Goal: Task Accomplishment & Management: Use online tool/utility

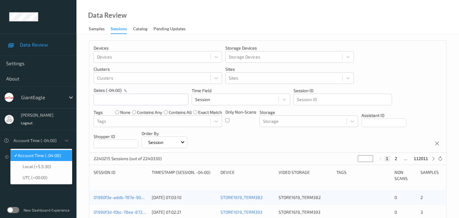
click at [57, 144] on div at bounding box center [35, 140] width 45 height 7
click at [56, 157] on span "Account Time (-04:00)" at bounding box center [39, 155] width 43 height 6
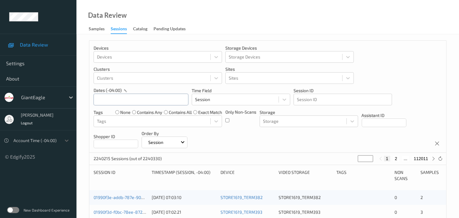
click at [166, 100] on input "text" at bounding box center [141, 100] width 95 height 12
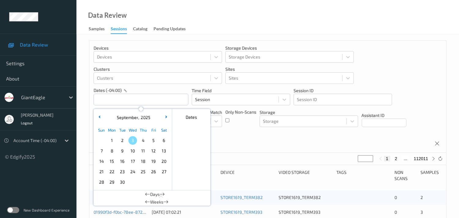
click at [121, 142] on span "2" at bounding box center [122, 140] width 9 height 9
type input "02/09/2025 00:00 -> 02/09/2025 23:59"
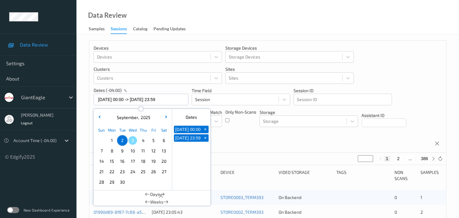
click at [261, 141] on div "Devices Devices Storage Devices Storage Devices Clusters Clusters Sites Sites d…" at bounding box center [267, 97] width 357 height 112
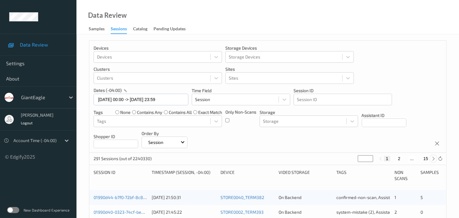
click at [434, 158] on icon at bounding box center [433, 158] width 5 height 5
type input "*"
click at [434, 158] on icon at bounding box center [433, 158] width 5 height 5
type input "*"
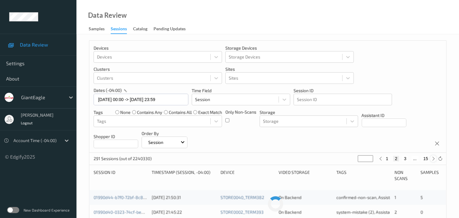
type input "*"
click at [433, 158] on icon at bounding box center [433, 158] width 5 height 5
type input "*"
click at [433, 158] on icon at bounding box center [433, 158] width 5 height 5
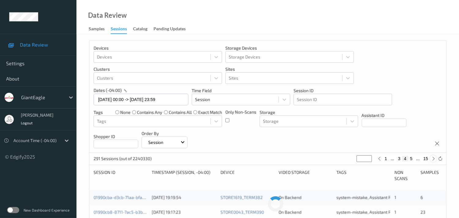
type input "*"
click at [433, 158] on icon at bounding box center [433, 158] width 5 height 5
type input "*"
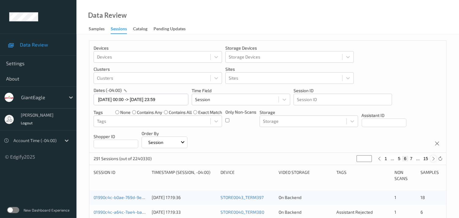
click at [433, 158] on icon at bounding box center [433, 158] width 5 height 5
type input "*"
click at [433, 158] on icon at bounding box center [433, 158] width 5 height 5
type input "*"
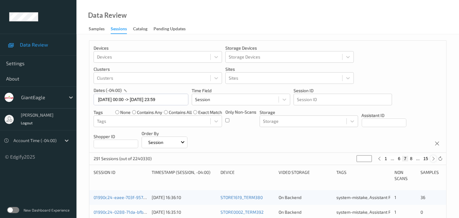
type input "*"
click at [432, 158] on icon at bounding box center [433, 158] width 5 height 5
type input "*"
click at [432, 158] on icon at bounding box center [433, 158] width 5 height 5
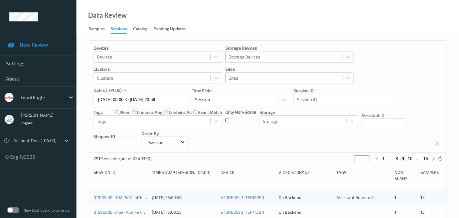
type input "**"
click at [432, 158] on icon at bounding box center [433, 158] width 5 height 5
type input "**"
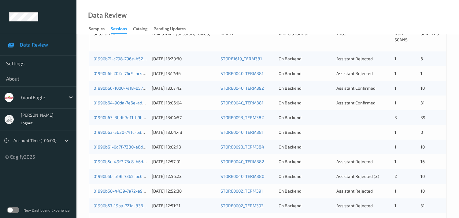
scroll to position [102, 0]
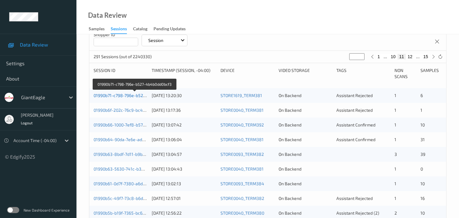
click at [138, 96] on link "01990b71-c798-796e-b527-4b4b0dd0bcf3" at bounding box center [135, 95] width 82 height 5
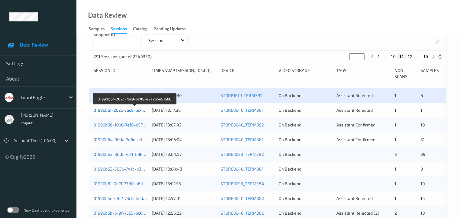
click at [134, 110] on link "01990b6f-202c-76c9-bc49-e2a2b5e916b8" at bounding box center [135, 109] width 83 height 5
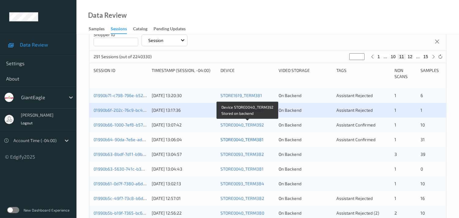
scroll to position [136, 0]
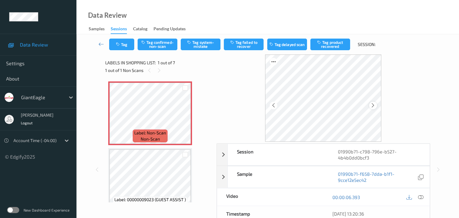
click at [374, 105] on icon at bounding box center [373, 105] width 5 height 6
click at [422, 197] on icon at bounding box center [421, 197] width 6 height 6
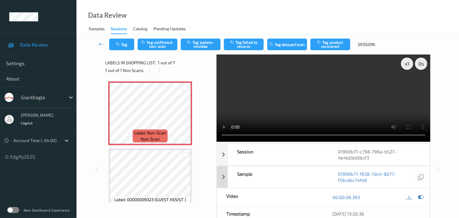
drag, startPoint x: 421, startPoint y: 196, endPoint x: 418, endPoint y: 178, distance: 17.9
click at [422, 196] on icon at bounding box center [421, 197] width 6 height 6
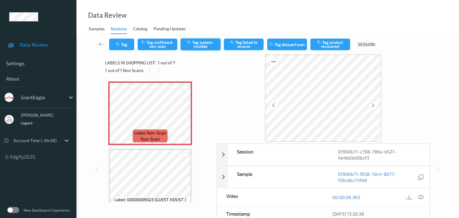
click at [200, 48] on button "Tag system-mistake" at bounding box center [201, 45] width 40 height 12
click at [126, 43] on button "Tag" at bounding box center [121, 45] width 25 height 12
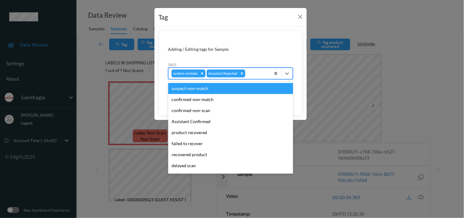
click at [253, 76] on div at bounding box center [256, 73] width 21 height 7
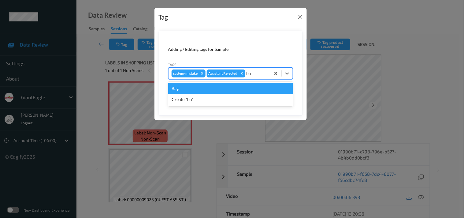
type input "bag"
click at [227, 89] on div "Bag" at bounding box center [230, 88] width 125 height 11
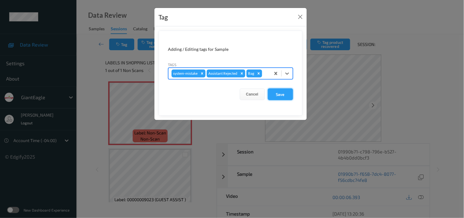
click at [277, 93] on button "Save" at bounding box center [280, 94] width 25 height 12
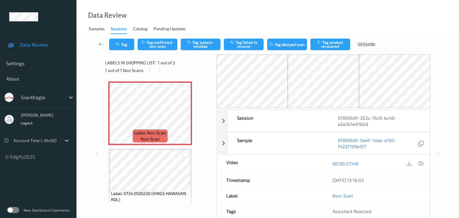
click at [192, 72] on div "1 out of 1 Non Scans" at bounding box center [158, 70] width 107 height 8
click at [185, 118] on icon at bounding box center [185, 119] width 5 height 6
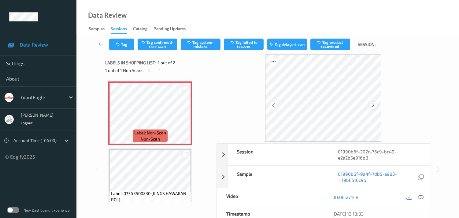
click at [373, 104] on icon at bounding box center [373, 105] width 5 height 6
click at [421, 196] on icon at bounding box center [421, 197] width 6 height 6
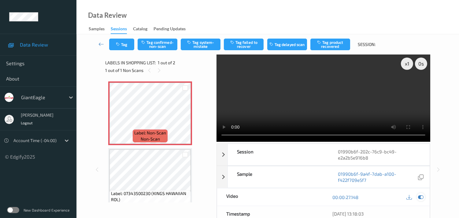
click at [420, 200] on div at bounding box center [421, 197] width 8 height 8
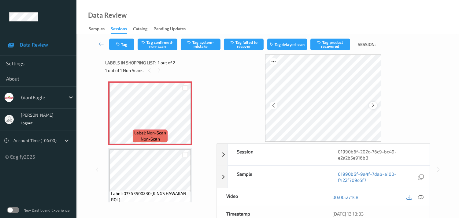
click at [374, 106] on icon at bounding box center [373, 105] width 5 height 6
click at [421, 198] on icon at bounding box center [421, 197] width 6 height 6
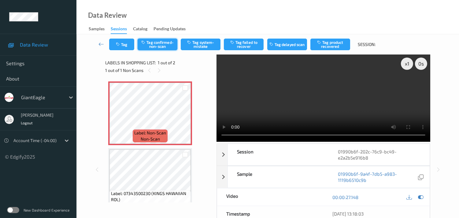
click at [164, 47] on button "Tag confirmed-non-scan" at bounding box center [158, 45] width 40 height 12
click at [115, 45] on button "Tag" at bounding box center [121, 45] width 25 height 12
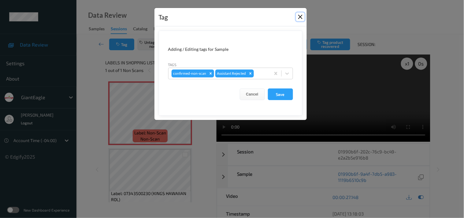
click at [302, 17] on button "Close" at bounding box center [300, 17] width 9 height 9
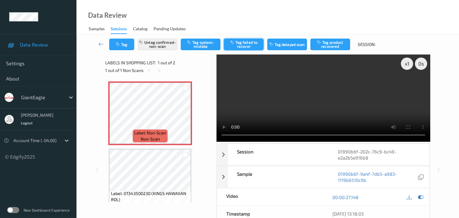
click at [248, 46] on button "Tag failed to recover" at bounding box center [244, 45] width 40 height 12
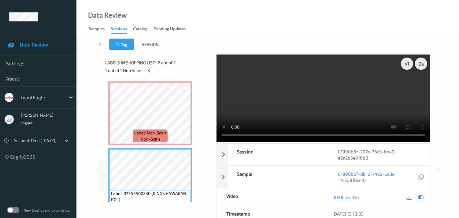
click at [421, 194] on icon at bounding box center [421, 197] width 6 height 6
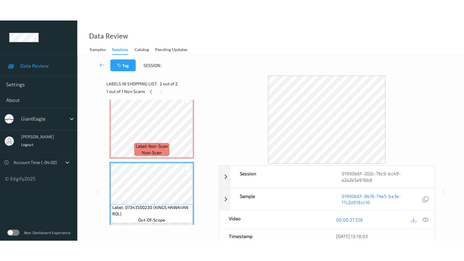
scroll to position [11, 0]
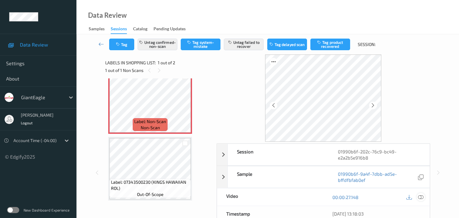
click at [422, 197] on icon at bounding box center [421, 197] width 6 height 6
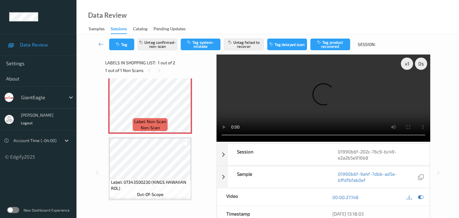
scroll to position [0, 0]
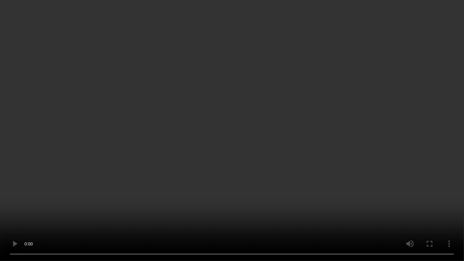
click at [347, 118] on video at bounding box center [232, 130] width 464 height 261
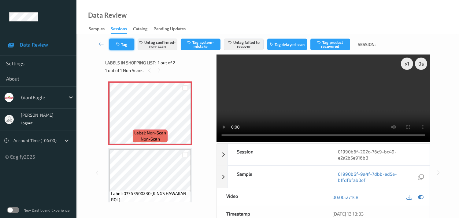
click at [120, 47] on button "Tag" at bounding box center [121, 45] width 25 height 12
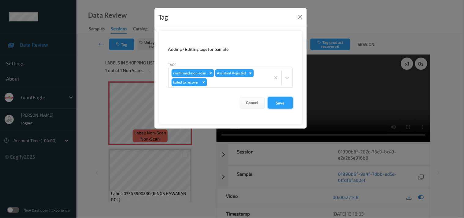
click at [283, 107] on button "Save" at bounding box center [280, 103] width 25 height 12
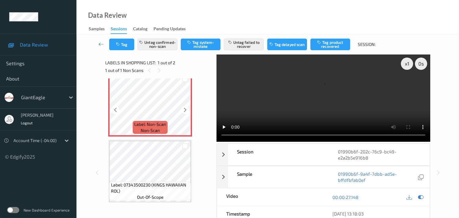
scroll to position [11, 0]
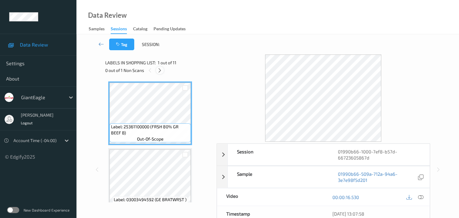
click at [160, 68] on icon at bounding box center [159, 71] width 5 height 6
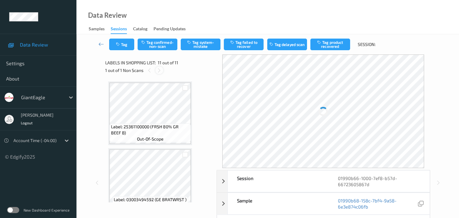
scroll to position [599, 0]
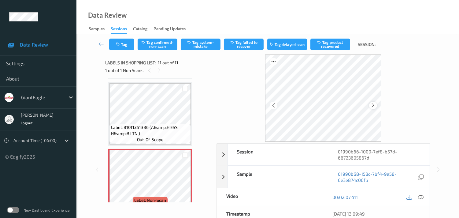
click at [374, 105] on icon at bounding box center [373, 105] width 5 height 6
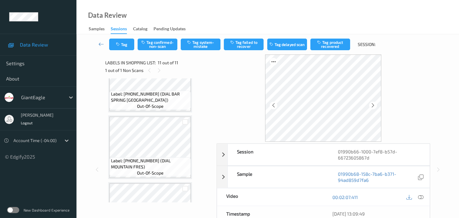
scroll to position [491, 0]
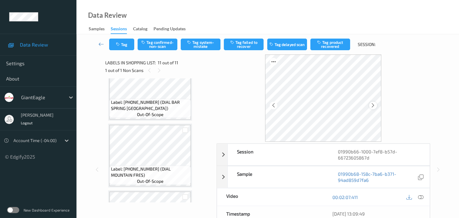
click at [375, 105] on icon at bounding box center [373, 105] width 5 height 6
click at [419, 199] on icon at bounding box center [421, 197] width 6 height 6
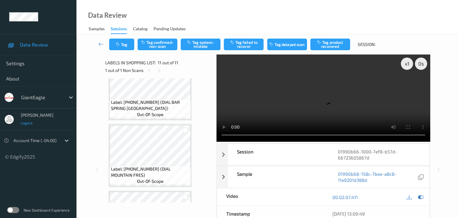
click at [28, 125] on span "Logout" at bounding box center [27, 122] width 12 height 4
